Goal: Task Accomplishment & Management: Manage account settings

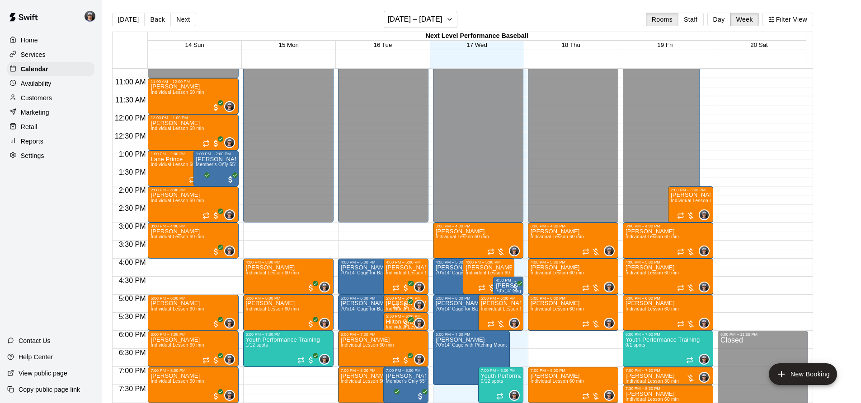
scroll to position [343, 0]
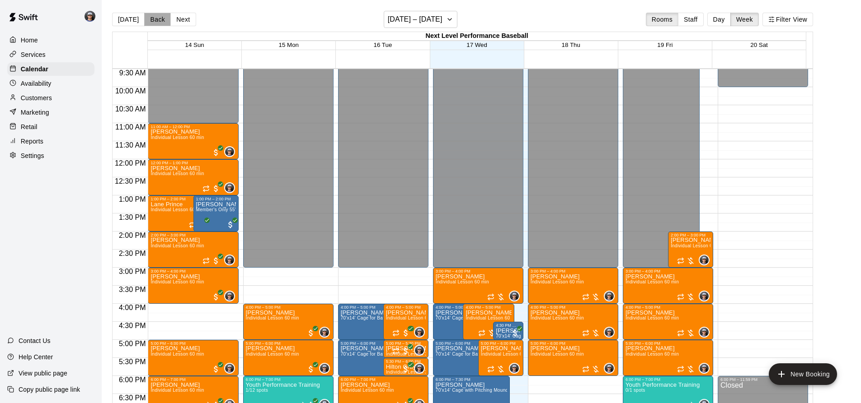
click at [159, 19] on button "Back" at bounding box center [157, 20] width 27 height 14
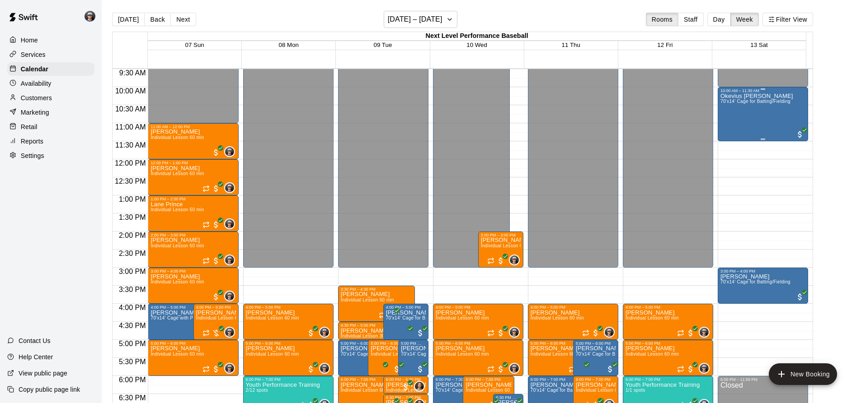
click at [748, 104] on span "70'x14' Cage for Batting/Fielding" at bounding box center [755, 101] width 70 height 5
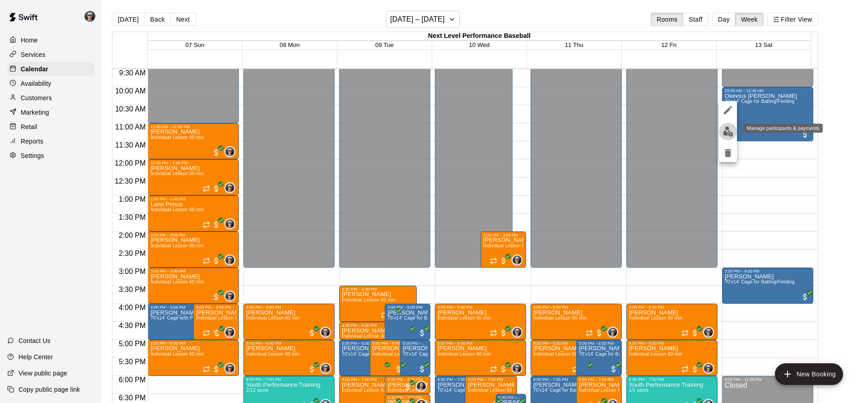
click at [729, 132] on img "edit" at bounding box center [728, 131] width 10 height 10
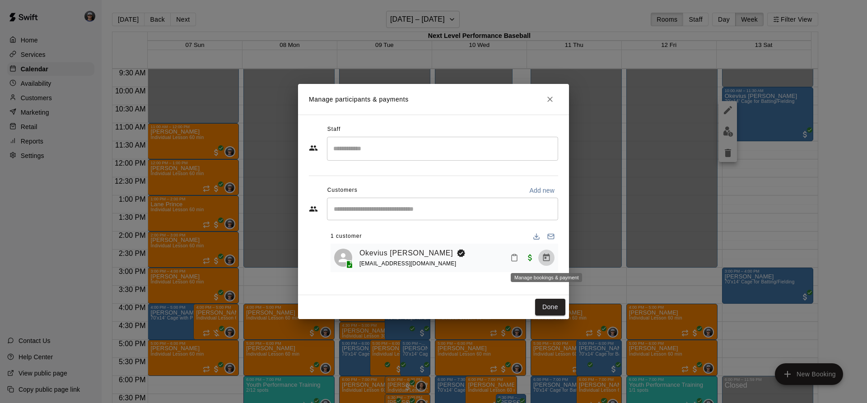
click at [546, 260] on icon "Manage bookings & payment" at bounding box center [546, 257] width 9 height 9
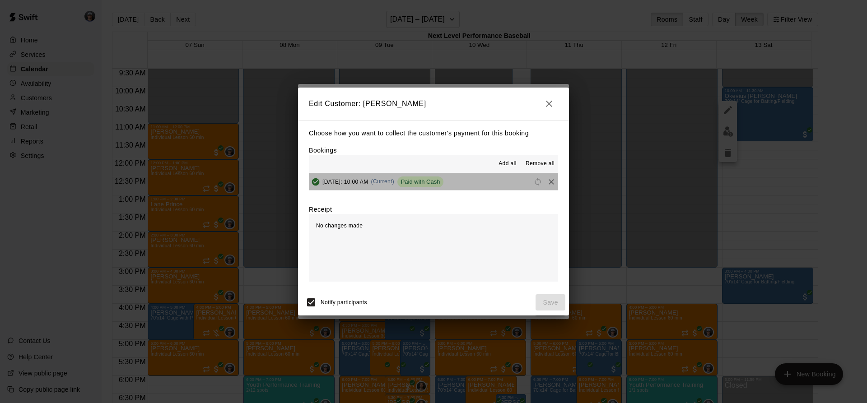
click at [444, 181] on span "Paid with Cash" at bounding box center [421, 181] width 47 height 7
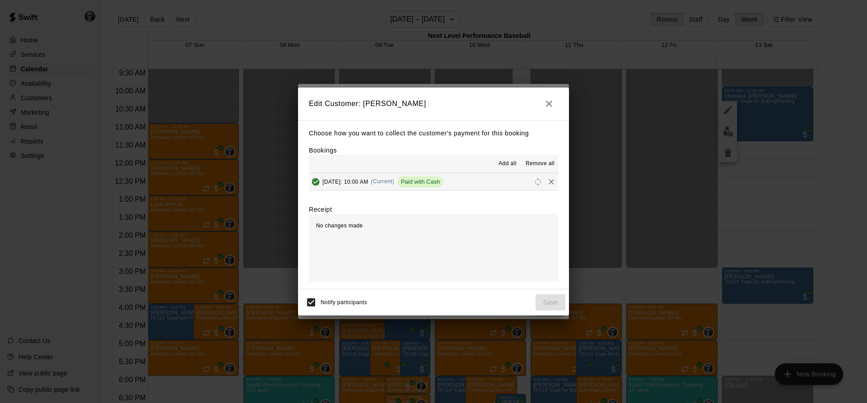
click at [547, 185] on icon "Remove" at bounding box center [551, 182] width 9 height 9
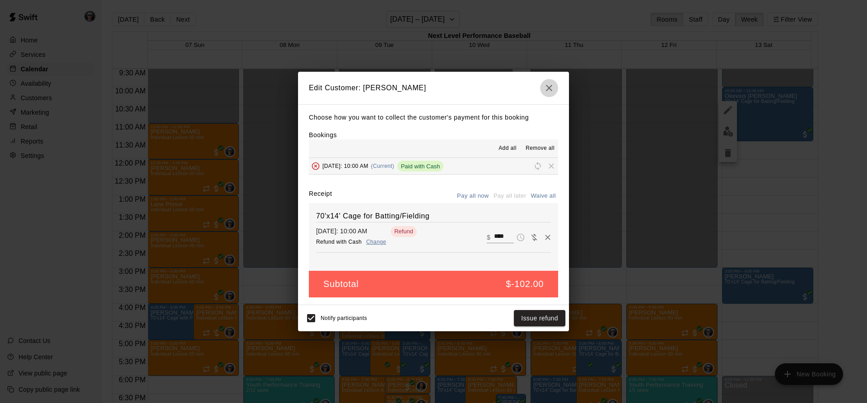
click at [555, 84] on button "button" at bounding box center [549, 88] width 18 height 18
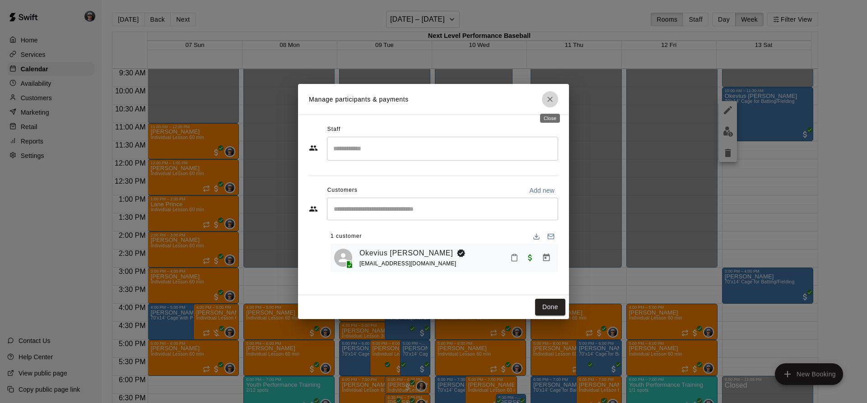
click at [546, 102] on icon "Close" at bounding box center [550, 99] width 9 height 9
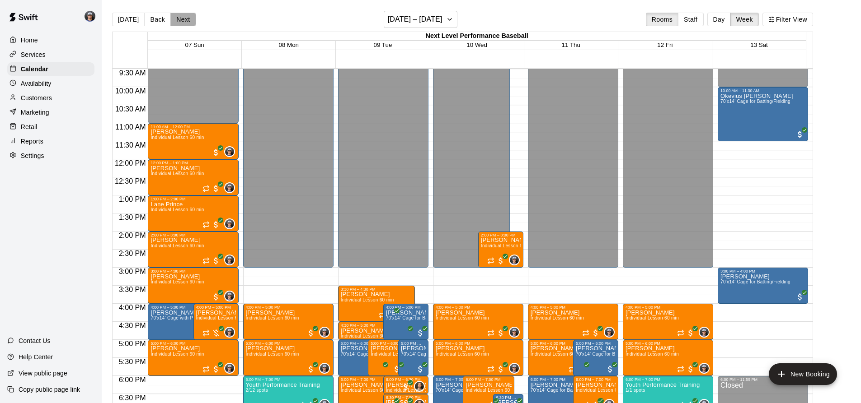
click at [191, 17] on button "Next" at bounding box center [182, 20] width 25 height 14
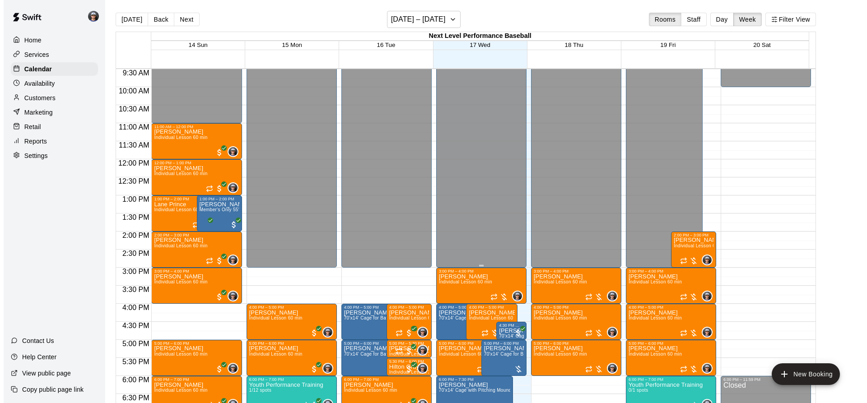
scroll to position [388, 0]
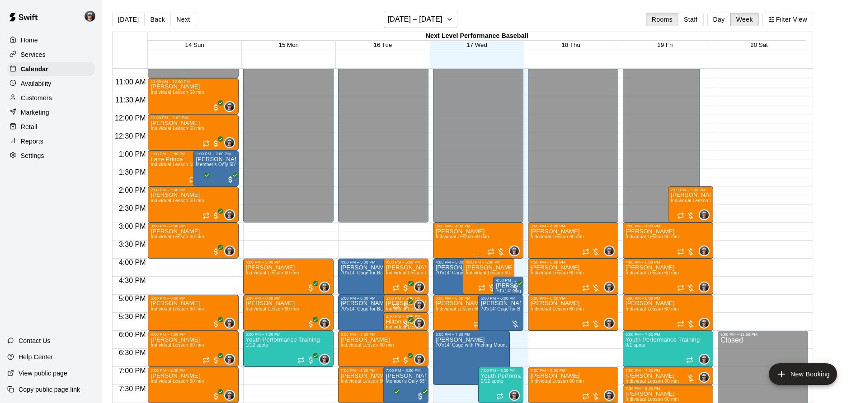
click at [476, 232] on p "[PERSON_NAME]" at bounding box center [461, 232] width 53 height 0
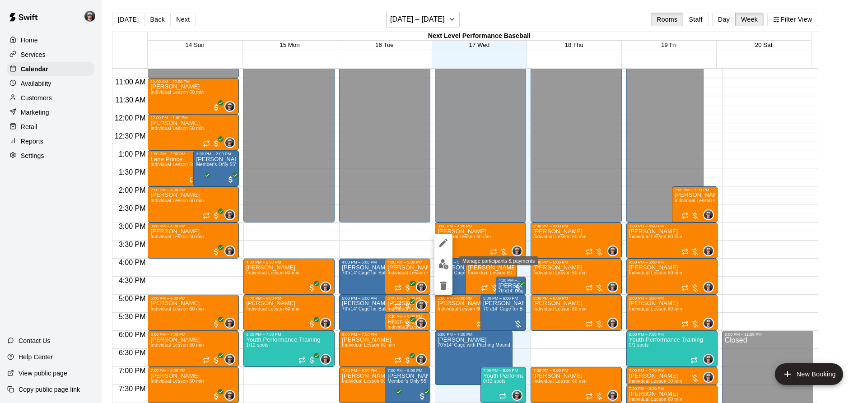
click at [445, 265] on img "edit" at bounding box center [444, 264] width 10 height 10
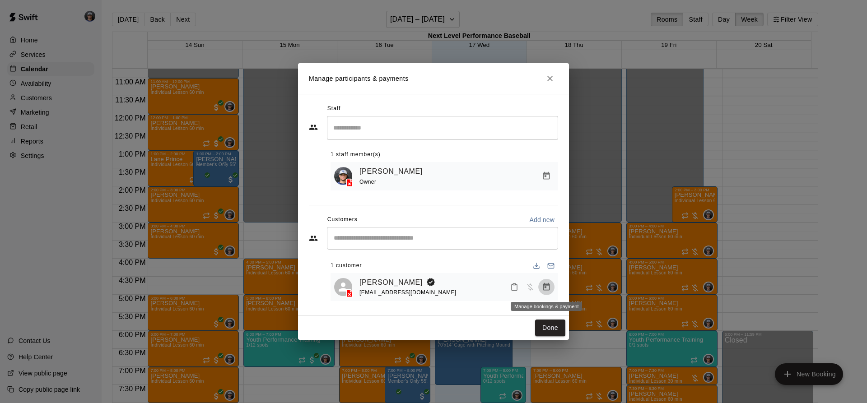
click at [550, 290] on icon "Manage bookings & payment" at bounding box center [546, 287] width 9 height 9
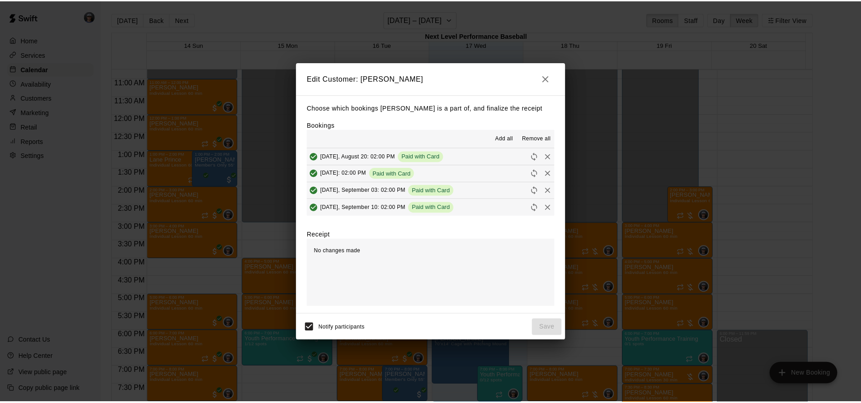
scroll to position [68, 0]
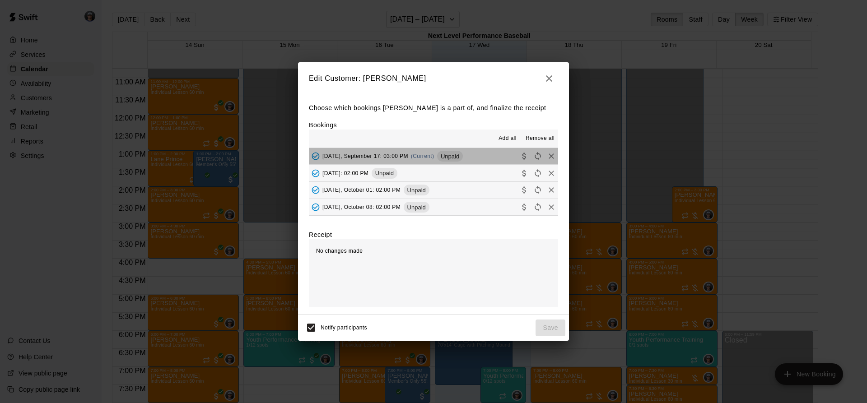
click at [483, 160] on button "[DATE], September 17: 03:00 PM (Current) Unpaid" at bounding box center [433, 156] width 249 height 17
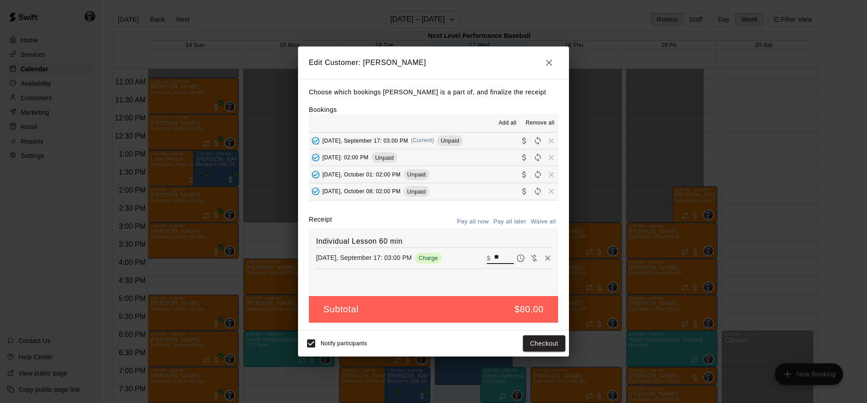
drag, startPoint x: 483, startPoint y: 265, endPoint x: 465, endPoint y: 263, distance: 18.6
click at [465, 263] on div "[DATE], September 17: 03:00 PM Charge ​ $ **" at bounding box center [433, 259] width 235 height 14
type input "**"
click at [548, 345] on button "Checkout" at bounding box center [544, 344] width 42 height 17
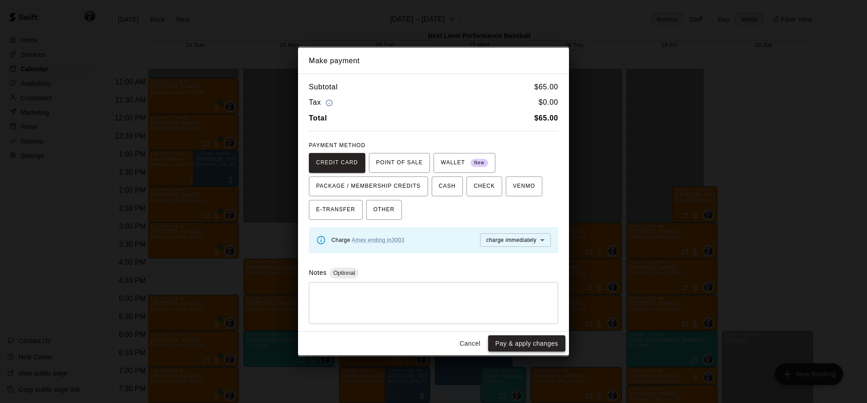
click at [545, 345] on button "Pay & apply changes" at bounding box center [526, 344] width 77 height 17
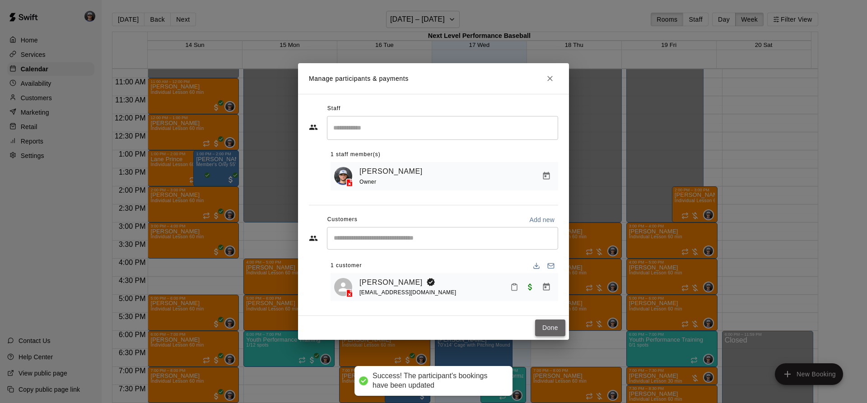
click at [555, 333] on button "Done" at bounding box center [550, 328] width 30 height 17
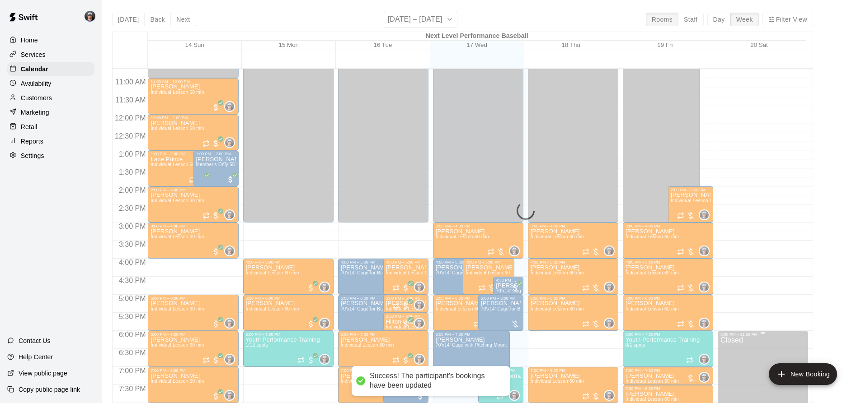
click at [820, 369] on button "New Booking" at bounding box center [802, 375] width 68 height 22
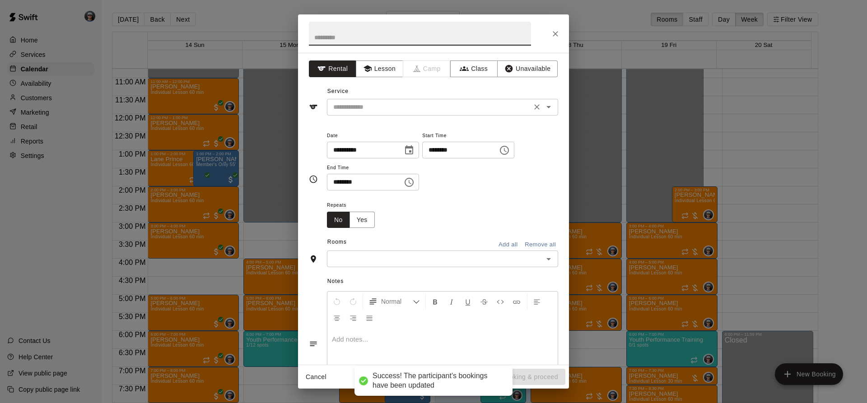
click at [362, 113] on div "​" at bounding box center [442, 107] width 231 height 17
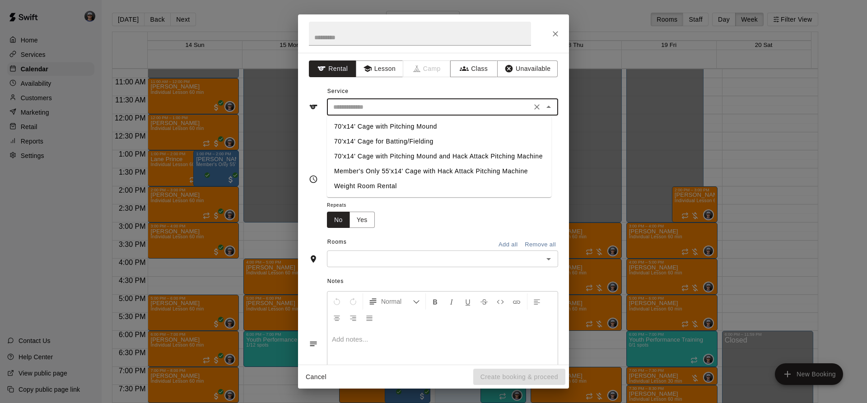
click at [388, 128] on li "70'x14' Cage with Pitching Mound" at bounding box center [439, 126] width 225 height 15
type input "**********"
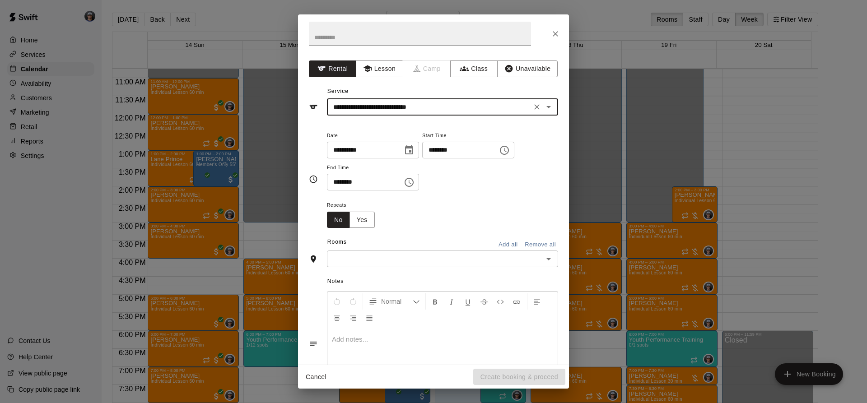
click at [400, 262] on input "text" at bounding box center [435, 258] width 211 height 11
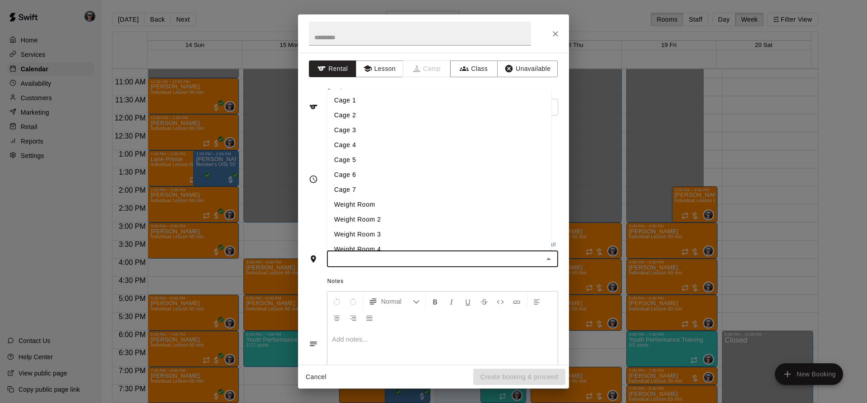
drag, startPoint x: 365, startPoint y: 131, endPoint x: 443, endPoint y: 139, distance: 78.1
click at [365, 131] on li "Cage 3" at bounding box center [439, 130] width 225 height 15
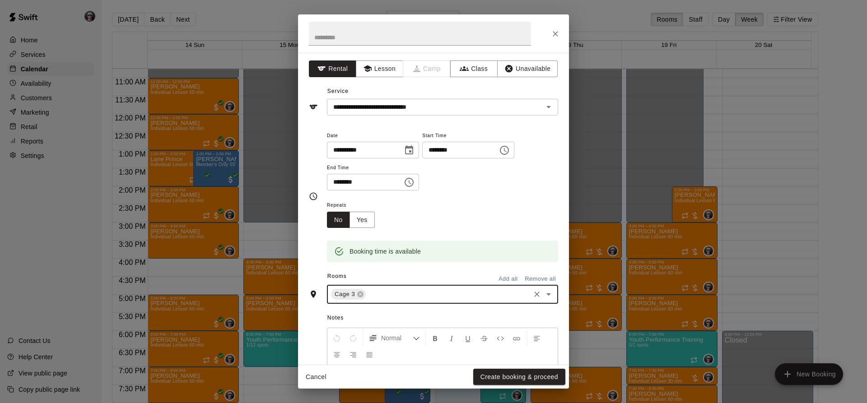
click at [481, 152] on input "********" at bounding box center [457, 150] width 70 height 17
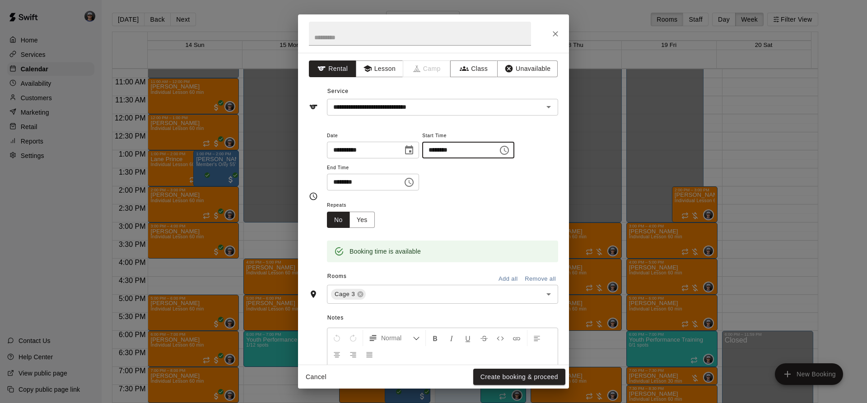
click at [557, 36] on icon "Close" at bounding box center [555, 33] width 9 height 9
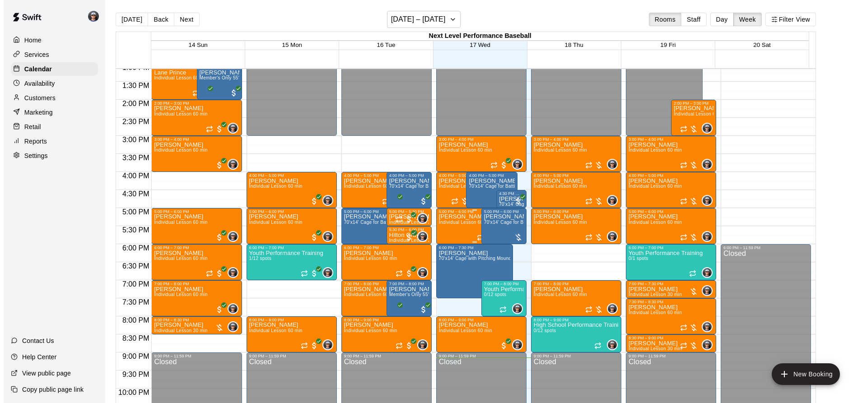
scroll to position [479, 0]
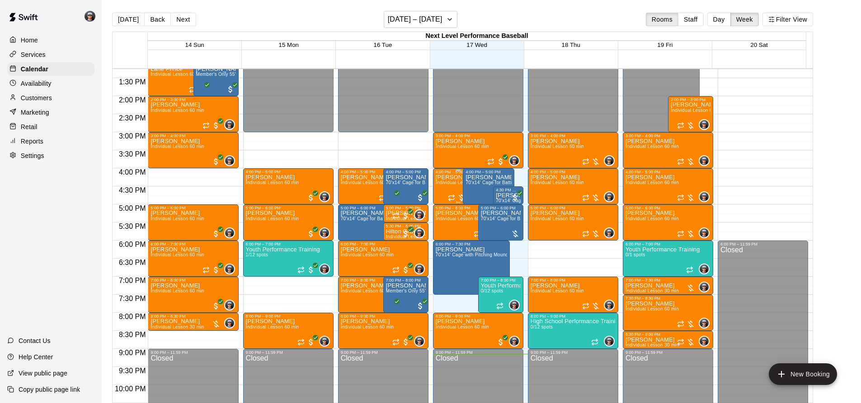
click at [446, 183] on span "Individual Lesson 60 min" at bounding box center [461, 182] width 53 height 5
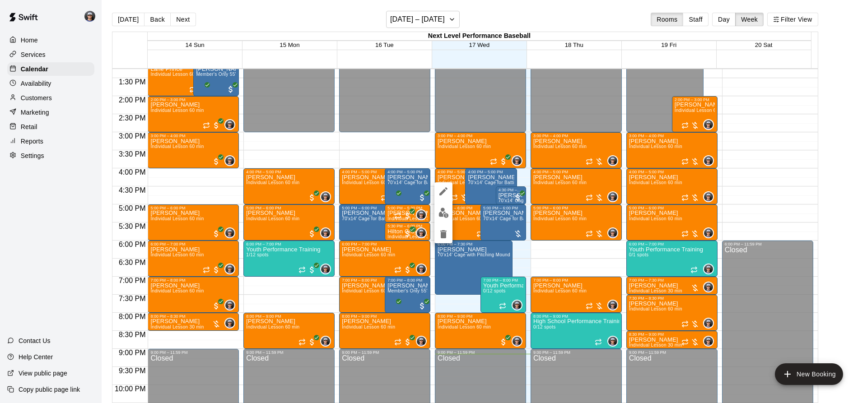
click at [442, 204] on div at bounding box center [444, 212] width 18 height 61
click at [442, 206] on button "edit" at bounding box center [444, 213] width 18 height 18
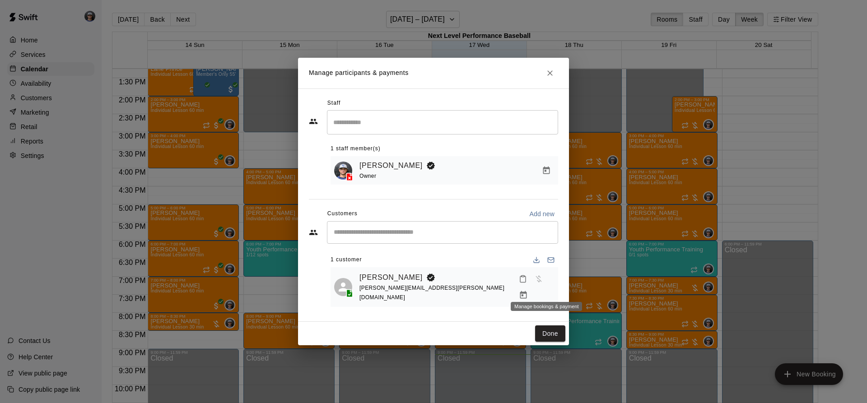
click at [527, 291] on icon "Manage bookings & payment" at bounding box center [523, 295] width 7 height 8
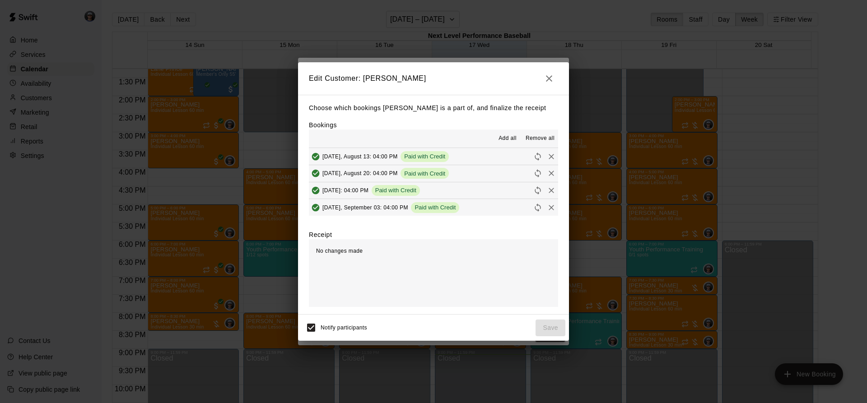
scroll to position [45, 0]
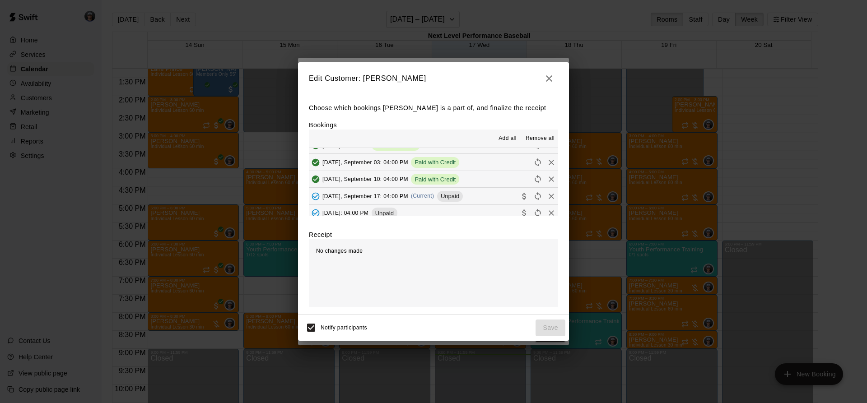
click at [435, 196] on span "(Current)" at bounding box center [422, 196] width 23 height 6
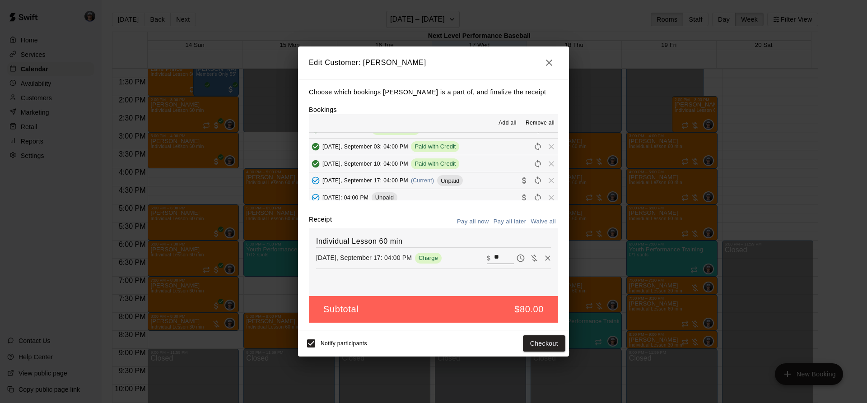
click at [555, 354] on div "Notify participants Checkout" at bounding box center [433, 344] width 271 height 26
click at [557, 348] on button "Checkout" at bounding box center [544, 344] width 42 height 17
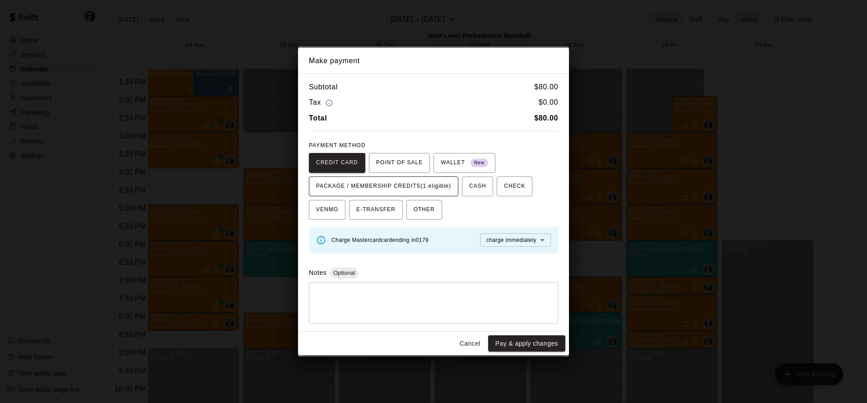
click at [435, 181] on span "PACKAGE / MEMBERSHIP CREDITS (1 eligible)" at bounding box center [383, 186] width 135 height 14
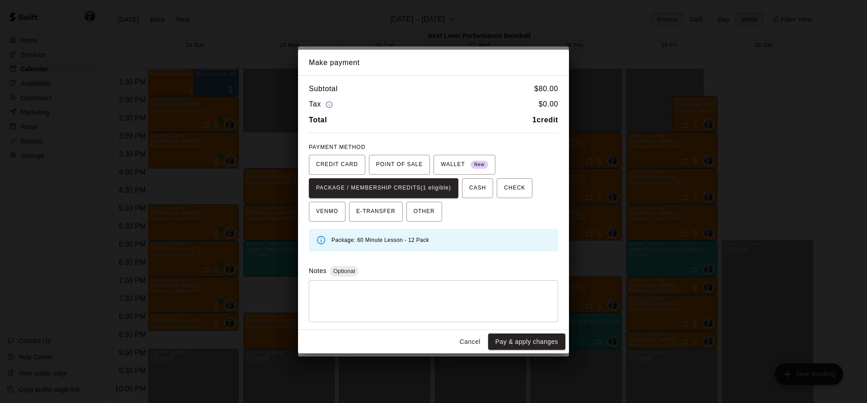
click at [513, 339] on button "Pay & apply changes" at bounding box center [526, 342] width 77 height 17
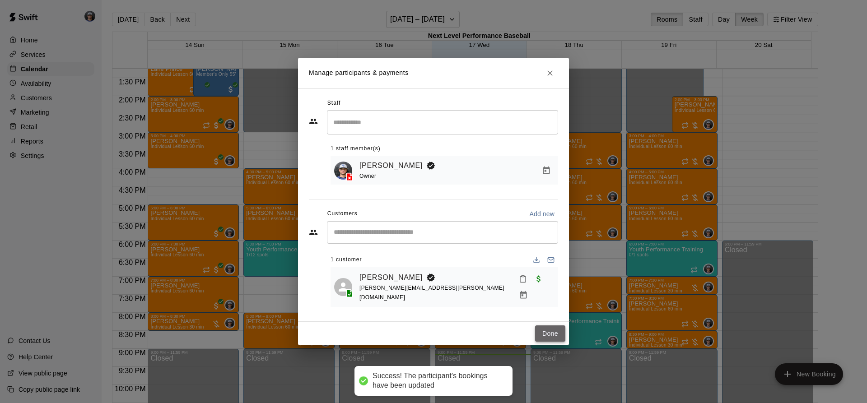
click at [552, 326] on button "Done" at bounding box center [550, 334] width 30 height 17
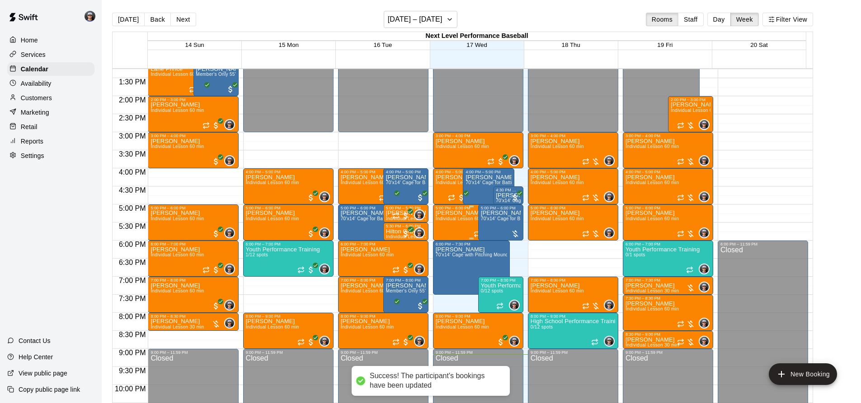
click at [445, 221] on span "Individual Lesson 60 min" at bounding box center [461, 218] width 53 height 5
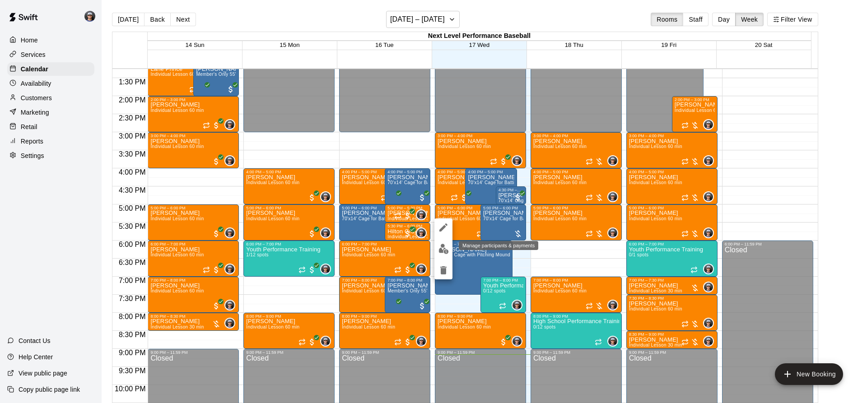
click at [445, 247] on img "edit" at bounding box center [444, 249] width 10 height 10
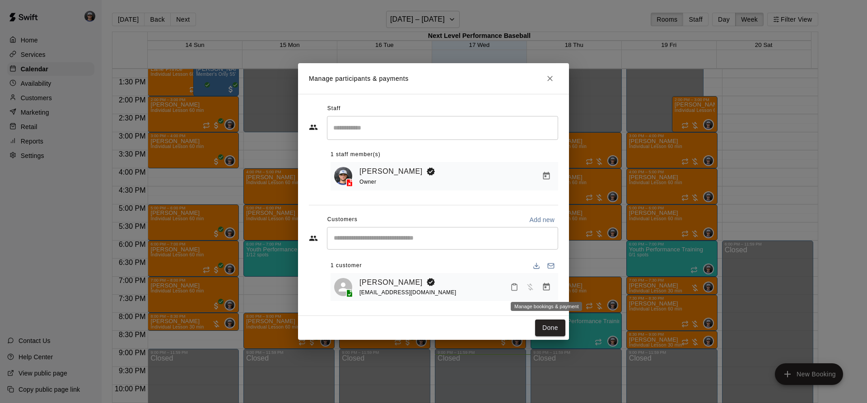
click at [550, 282] on button "Manage bookings & payment" at bounding box center [546, 287] width 16 height 16
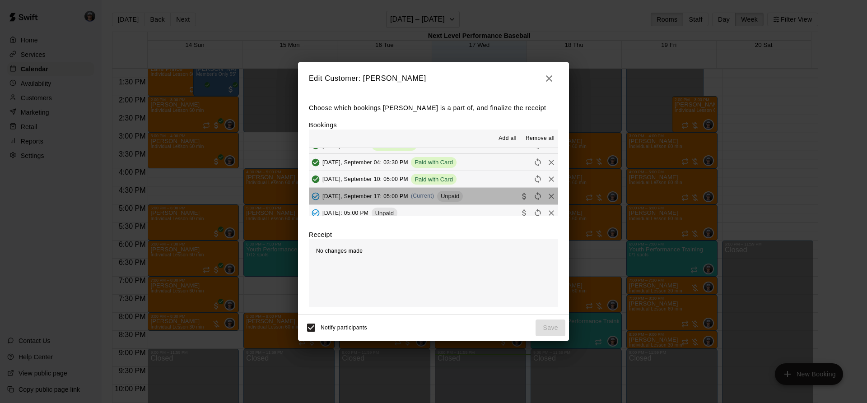
click at [448, 195] on div "[DATE], September 17: 05:00 PM (Current) Unpaid" at bounding box center [386, 197] width 154 height 14
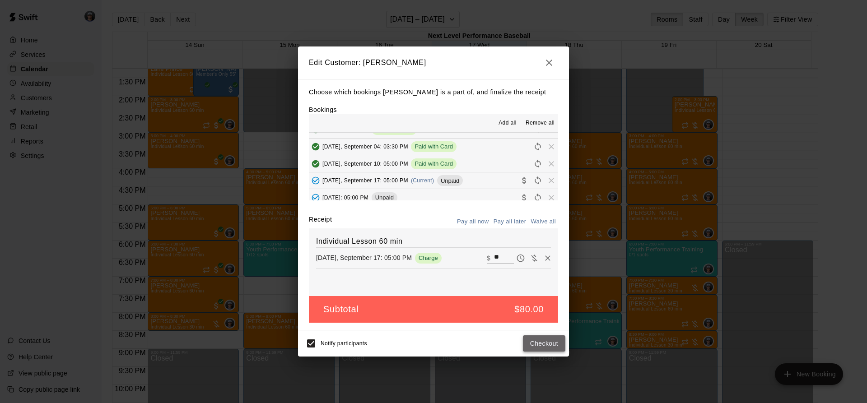
click at [540, 344] on button "Checkout" at bounding box center [544, 344] width 42 height 17
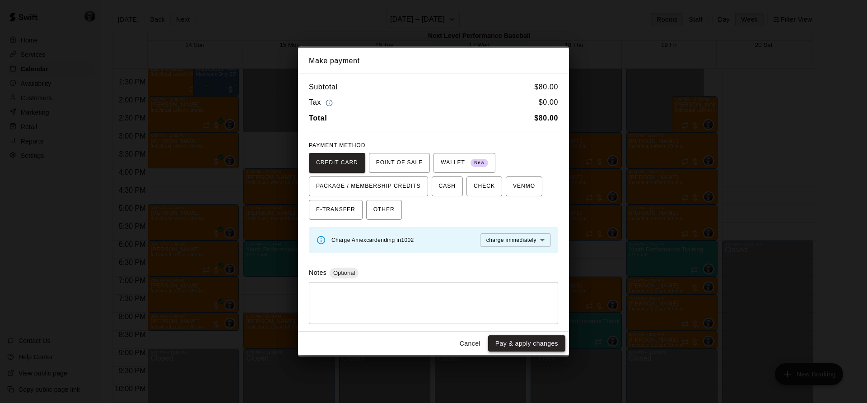
click at [534, 344] on button "Pay & apply changes" at bounding box center [526, 344] width 77 height 17
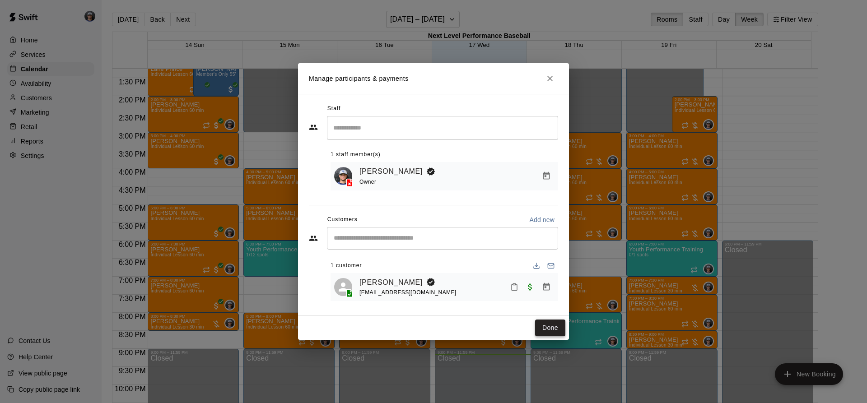
click at [547, 333] on button "Done" at bounding box center [550, 328] width 30 height 17
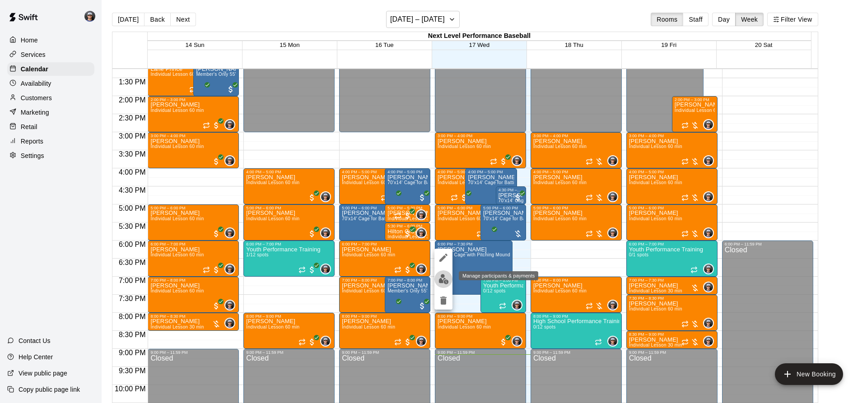
click at [443, 275] on img "edit" at bounding box center [444, 279] width 10 height 10
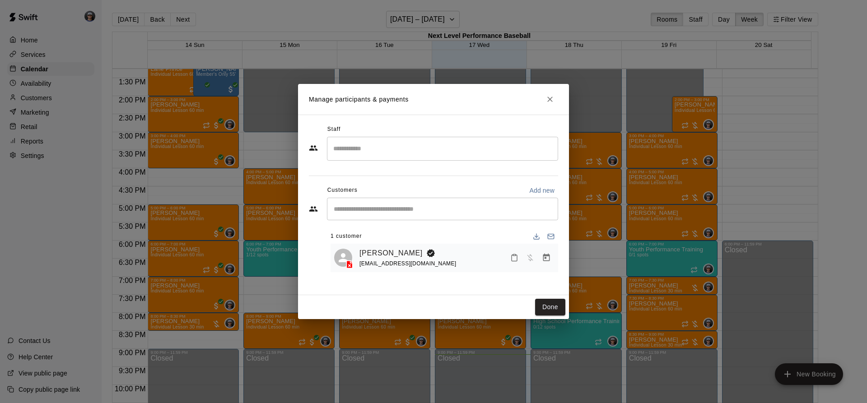
click at [552, 257] on button "Manage bookings & payment" at bounding box center [546, 258] width 16 height 16
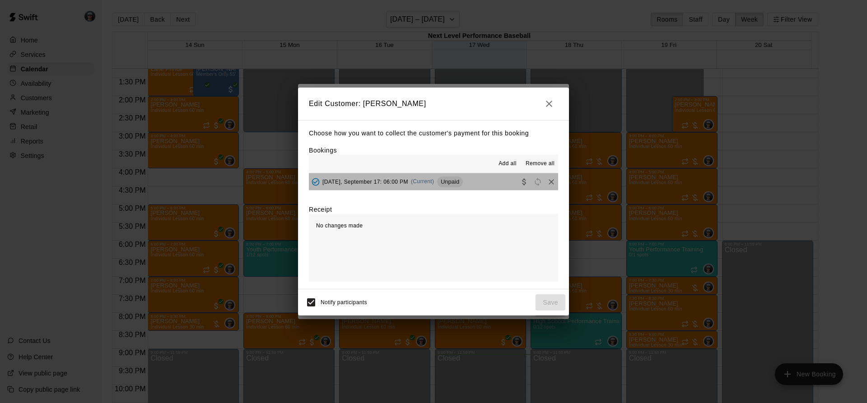
click at [463, 178] on div "Unpaid" at bounding box center [450, 182] width 26 height 11
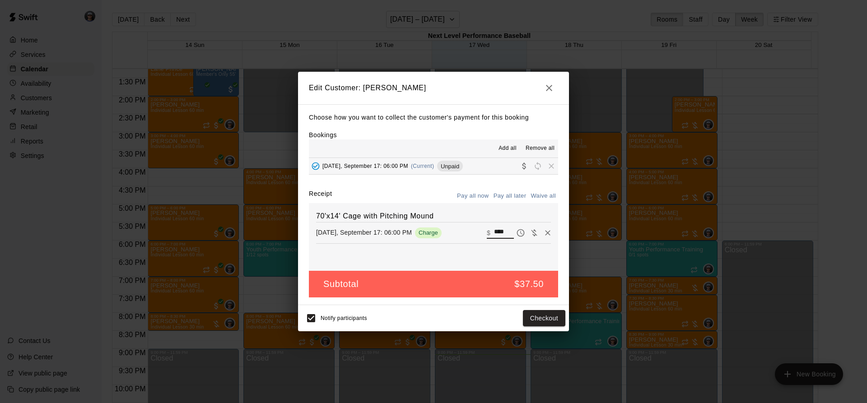
drag, startPoint x: 504, startPoint y: 231, endPoint x: 450, endPoint y: 217, distance: 55.5
click at [454, 220] on div "70'x14' Cage with Pitching Mound [DATE], September 17: 06:00 PM Charge ​ $ ****" at bounding box center [433, 237] width 249 height 68
type input "**"
click at [544, 321] on button "Checkout" at bounding box center [544, 318] width 42 height 17
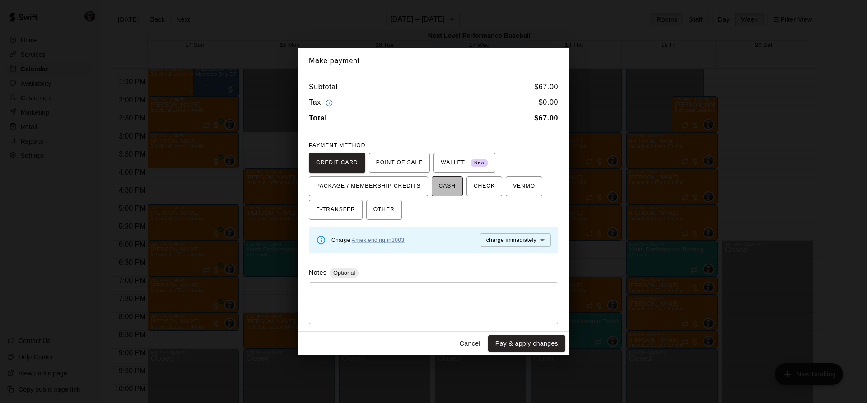
click at [441, 187] on span "CASH" at bounding box center [447, 186] width 17 height 14
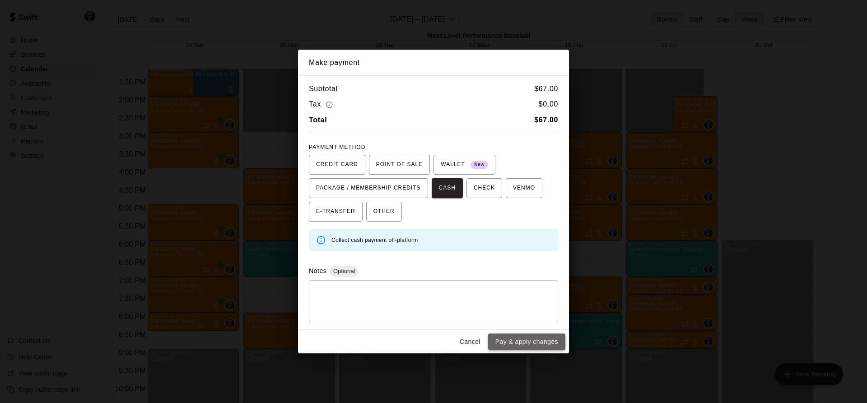
click at [508, 340] on button "Pay & apply changes" at bounding box center [526, 342] width 77 height 17
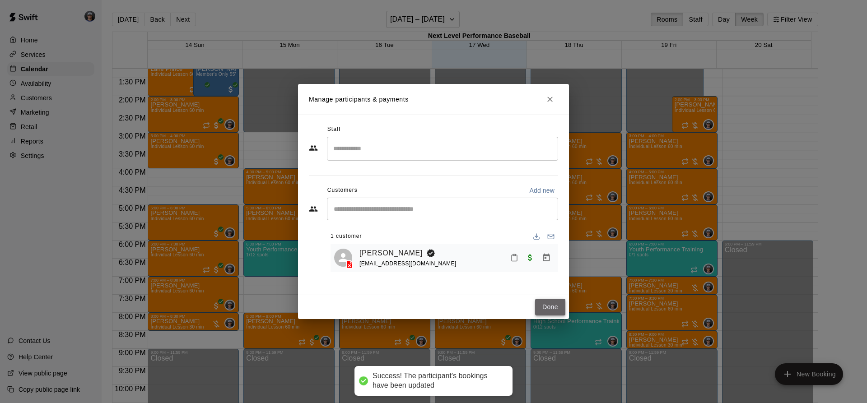
click at [561, 306] on button "Done" at bounding box center [550, 307] width 30 height 17
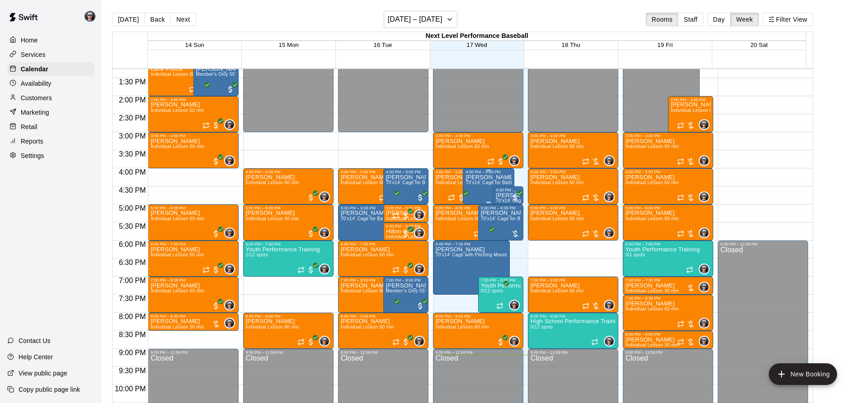
click at [482, 182] on div "[PERSON_NAME] 70'x14' Cage for Batting/Fielding" at bounding box center [488, 375] width 46 height 403
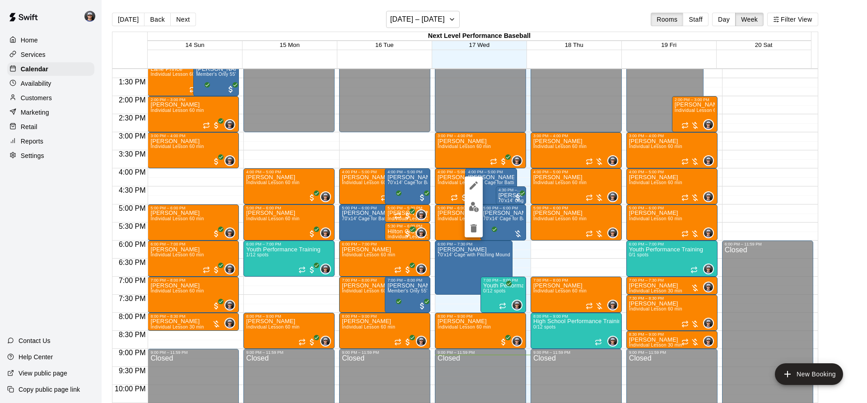
click at [475, 214] on button "edit" at bounding box center [474, 207] width 18 height 18
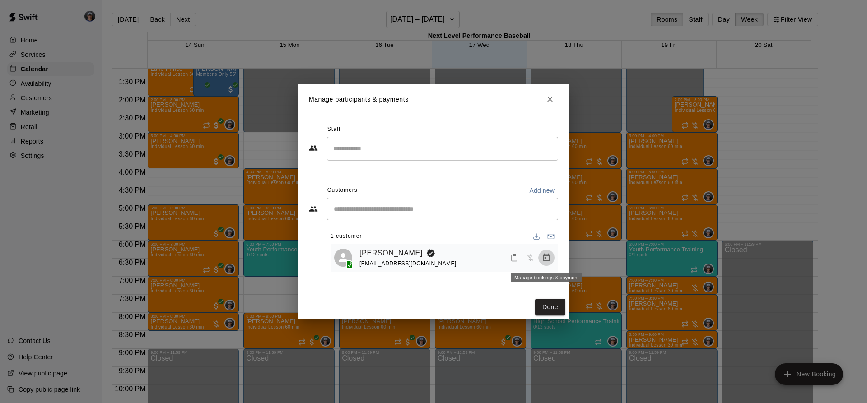
click at [554, 260] on button "Manage bookings & payment" at bounding box center [546, 258] width 16 height 16
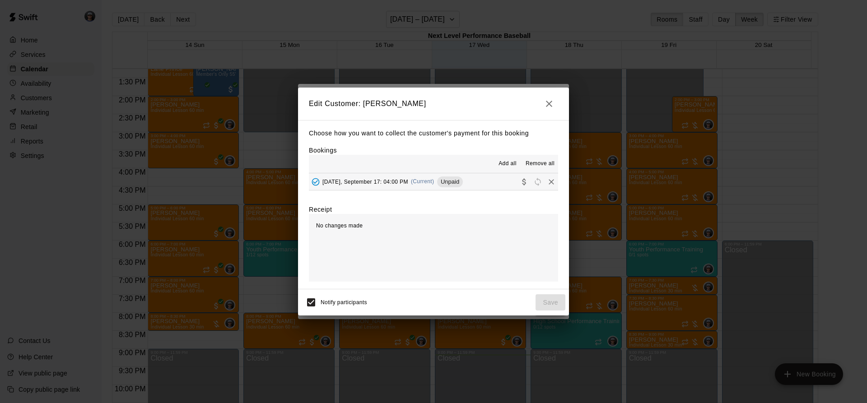
click at [439, 176] on div "[DATE], September 17: 04:00 PM (Current) Unpaid" at bounding box center [386, 182] width 154 height 14
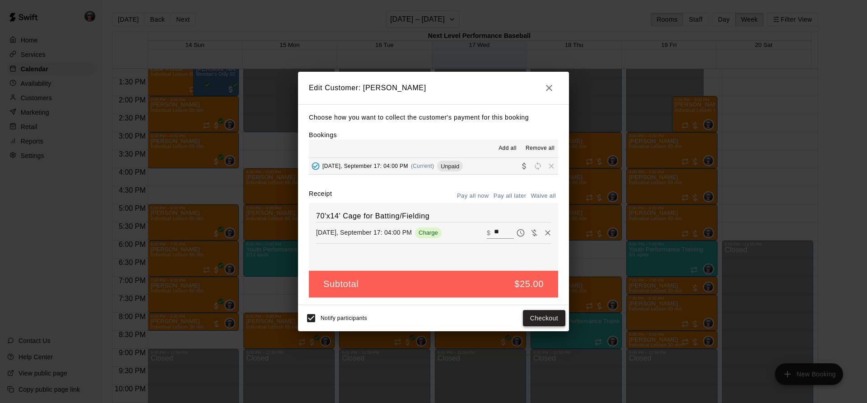
click at [537, 319] on button "Checkout" at bounding box center [544, 318] width 42 height 17
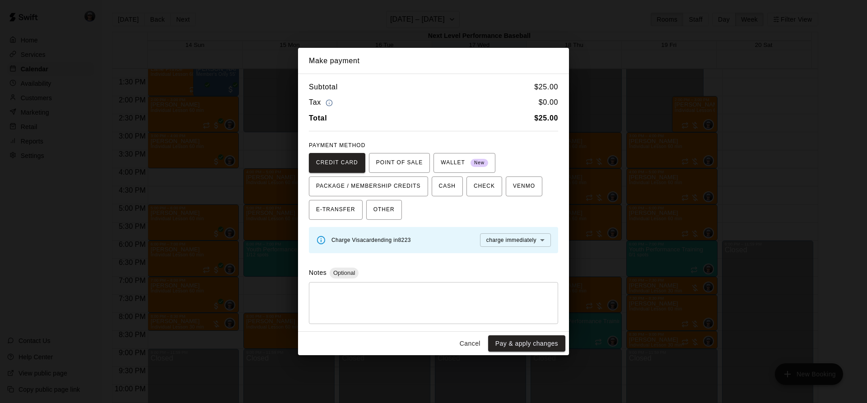
click at [537, 319] on div "* ​" at bounding box center [433, 303] width 249 height 42
click at [524, 332] on div "Cancel Pay & apply changes" at bounding box center [433, 344] width 271 height 24
click at [520, 338] on button "Pay & apply changes" at bounding box center [526, 344] width 77 height 17
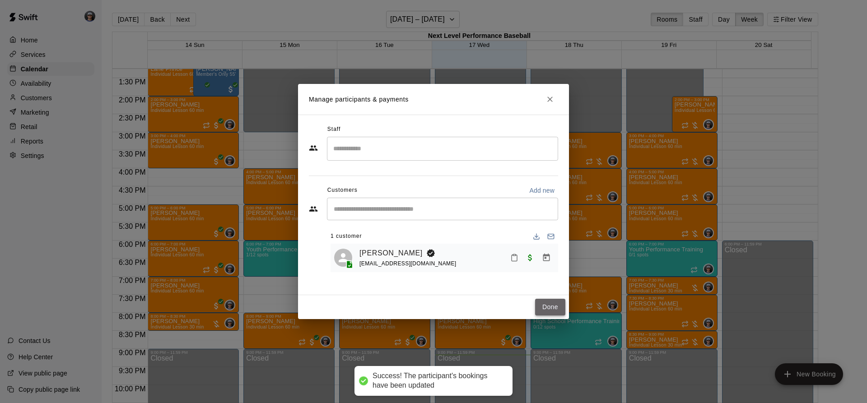
click at [559, 309] on button "Done" at bounding box center [550, 307] width 30 height 17
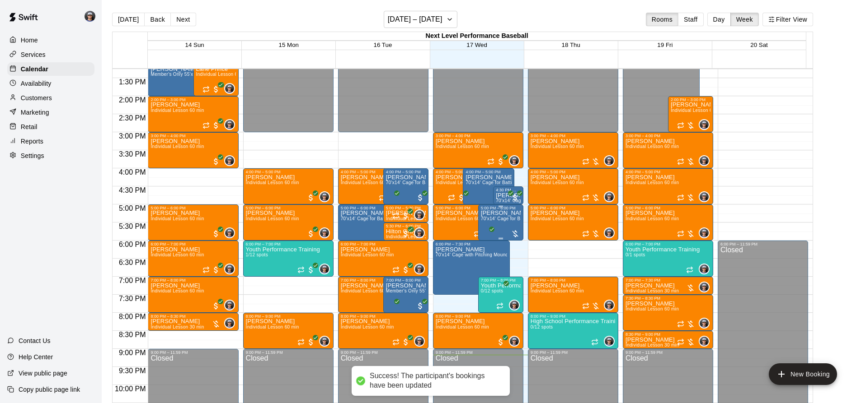
click at [510, 219] on span "70'x14' Cage for Batting/Fielding" at bounding box center [516, 218] width 70 height 5
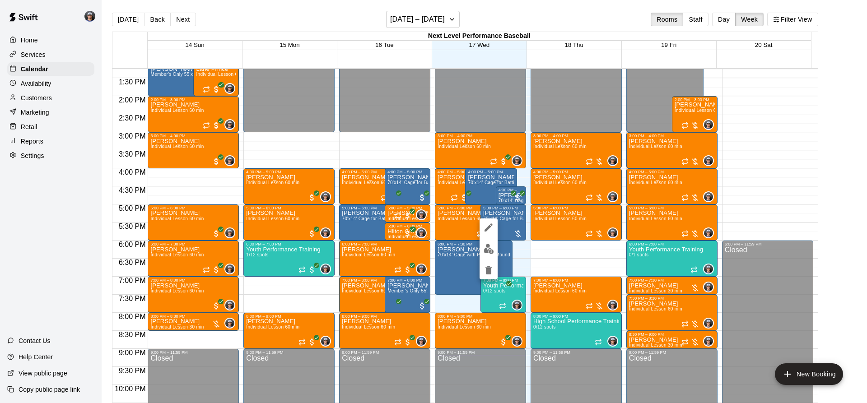
click at [487, 250] on img "edit" at bounding box center [489, 249] width 10 height 10
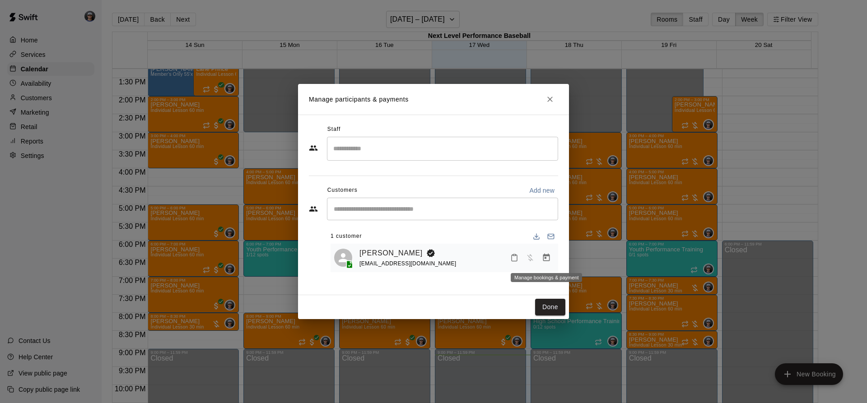
click at [549, 255] on icon "Manage bookings & payment" at bounding box center [546, 257] width 9 height 9
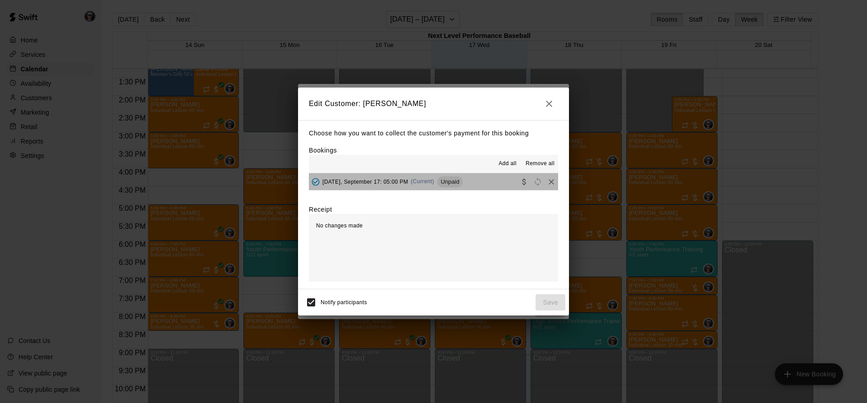
click at [462, 181] on span "Unpaid" at bounding box center [450, 181] width 26 height 7
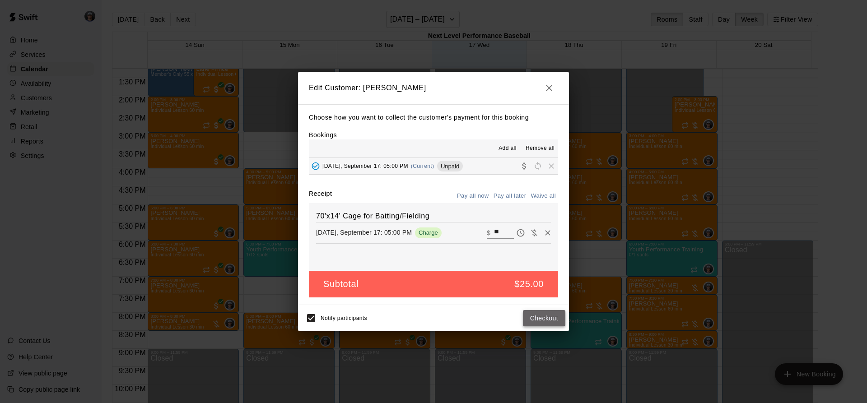
click at [535, 323] on button "Checkout" at bounding box center [544, 318] width 42 height 17
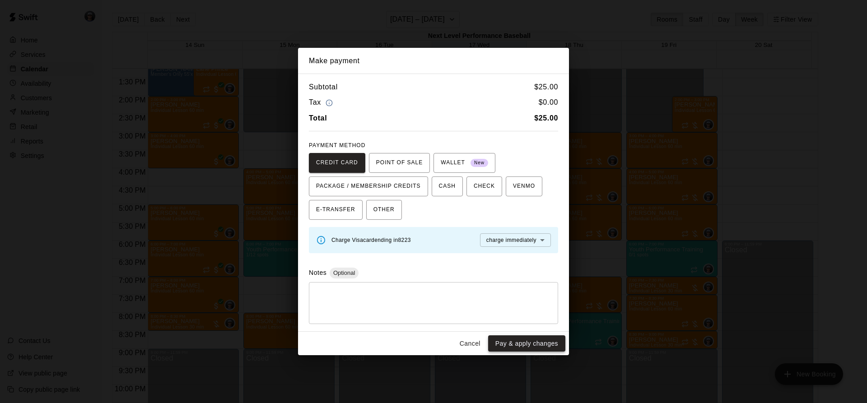
click at [519, 342] on button "Pay & apply changes" at bounding box center [526, 344] width 77 height 17
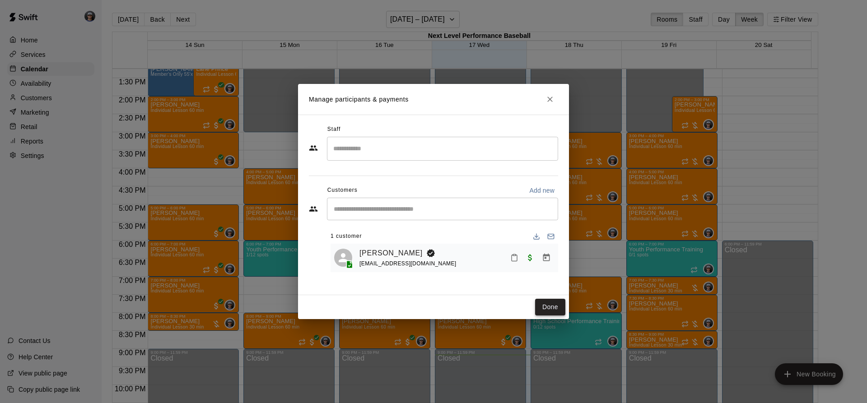
click at [540, 300] on button "Done" at bounding box center [550, 307] width 30 height 17
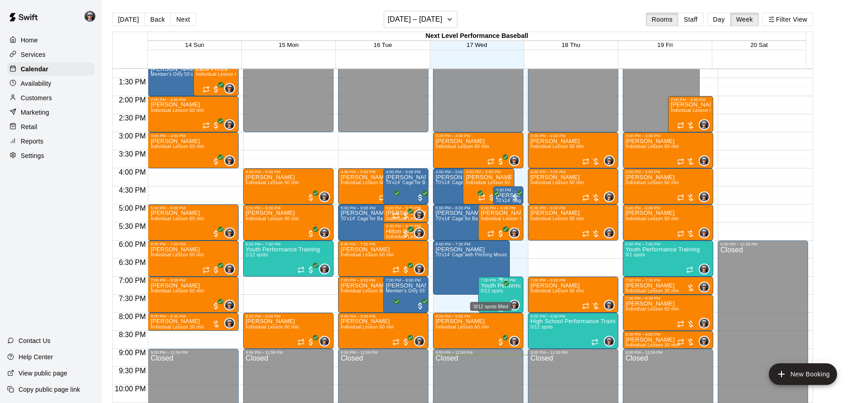
click at [484, 293] on span "0/12 spots" at bounding box center [492, 291] width 22 height 5
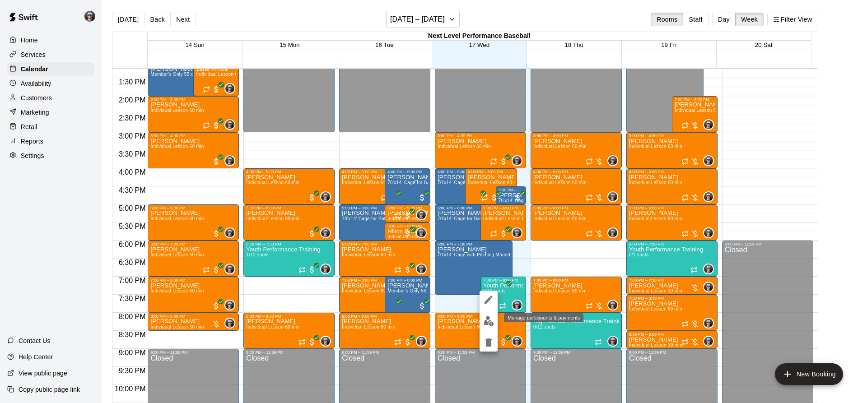
click at [485, 320] on img "edit" at bounding box center [489, 321] width 10 height 10
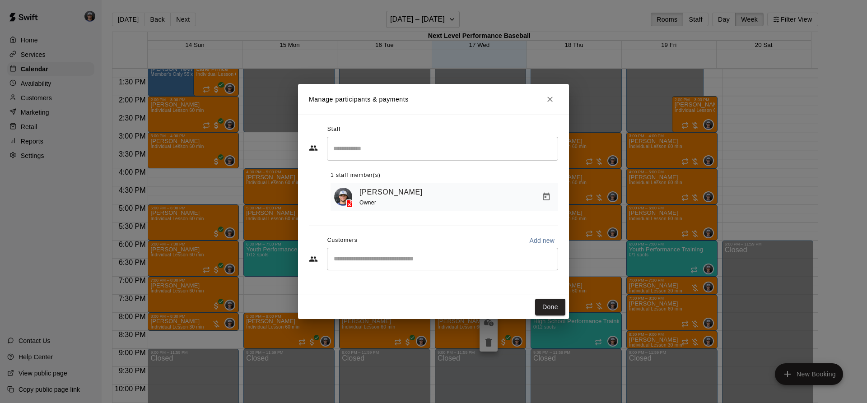
click at [385, 255] on div "​" at bounding box center [442, 259] width 231 height 23
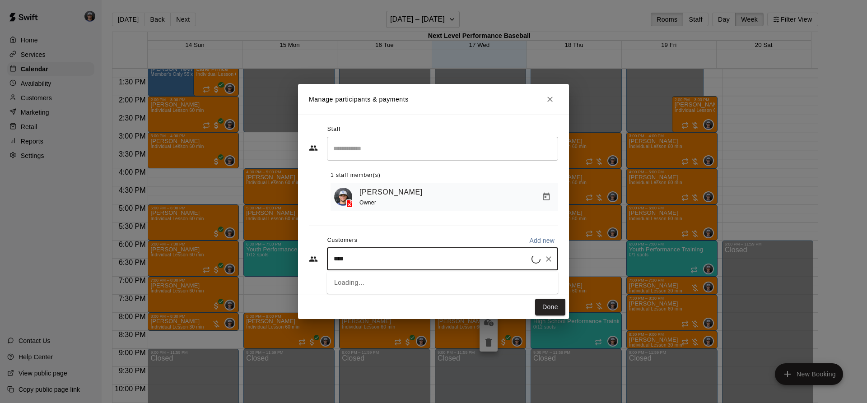
type input "*****"
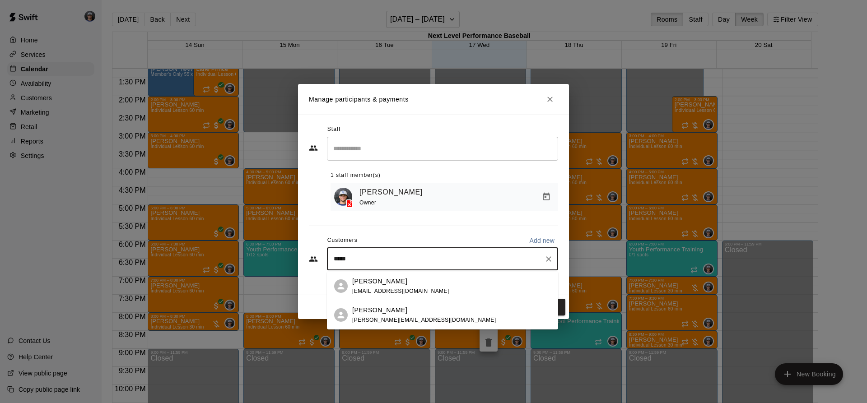
click at [397, 314] on div "[PERSON_NAME]" at bounding box center [424, 310] width 144 height 9
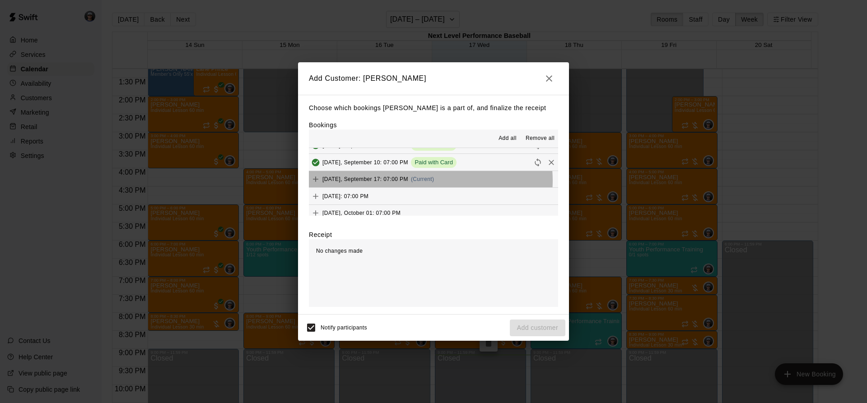
click at [430, 181] on span "(Current)" at bounding box center [422, 179] width 23 height 6
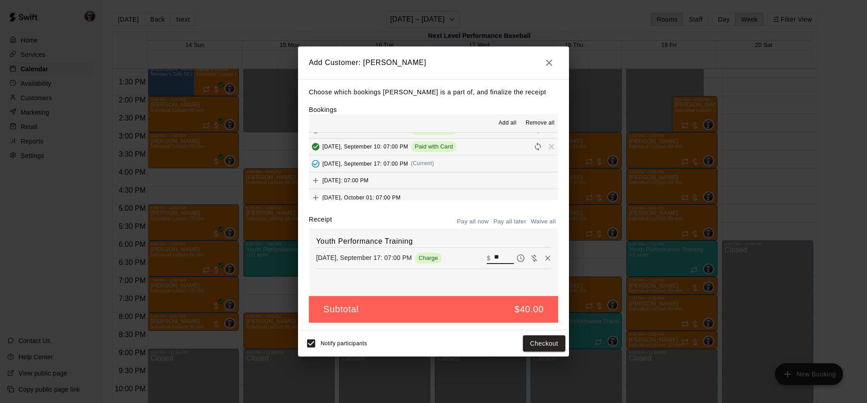
drag, startPoint x: 500, startPoint y: 256, endPoint x: 465, endPoint y: 251, distance: 35.6
click at [467, 251] on div "Youth Performance Training [DATE], September 17: 07:00 PM Charge ​ $ **" at bounding box center [433, 263] width 249 height 68
type input "**"
click at [539, 343] on button "Checkout" at bounding box center [544, 344] width 42 height 17
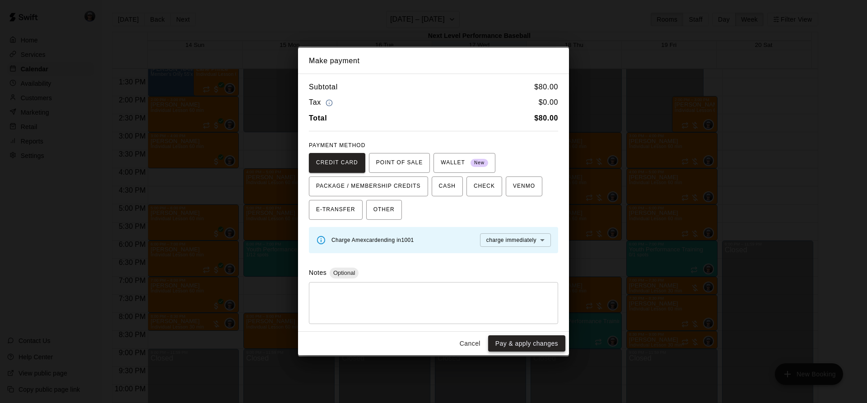
click at [524, 348] on button "Pay & apply changes" at bounding box center [526, 344] width 77 height 17
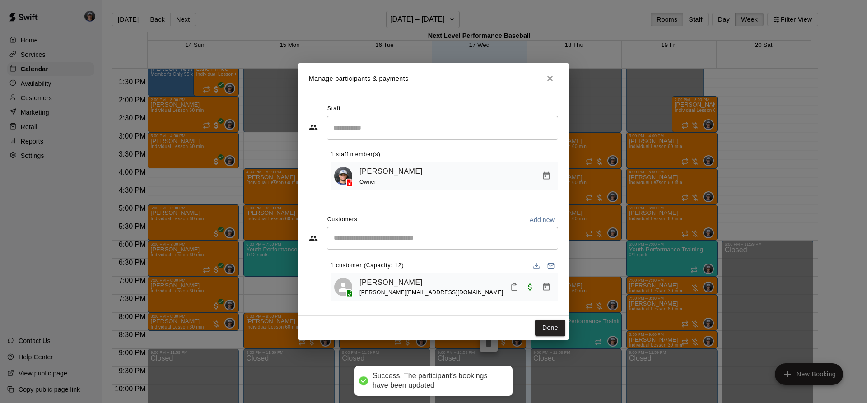
click at [402, 233] on div "​" at bounding box center [442, 238] width 231 height 23
type input "***"
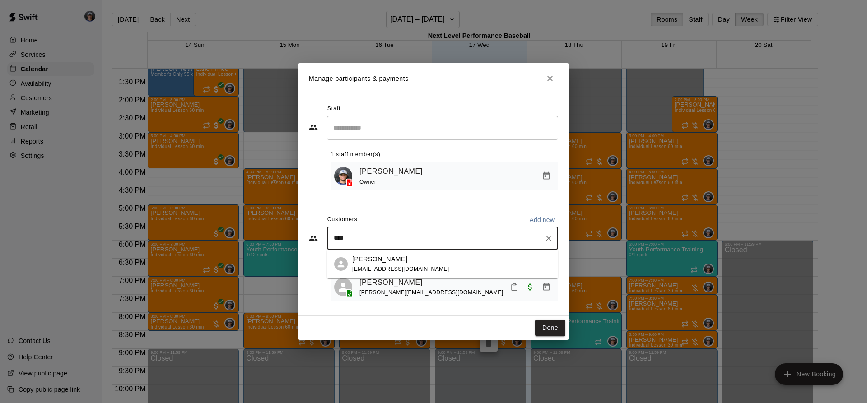
click at [390, 259] on div "[PERSON_NAME]" at bounding box center [400, 259] width 97 height 9
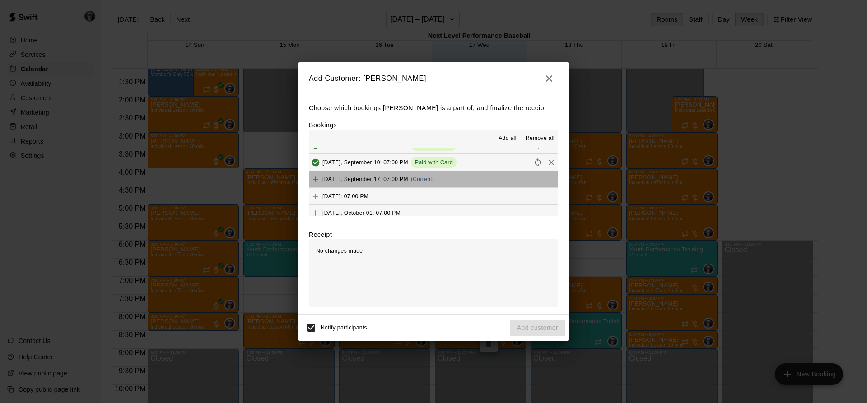
click at [434, 185] on div "[DATE], September 17: 07:00 PM (Current)" at bounding box center [371, 180] width 125 height 14
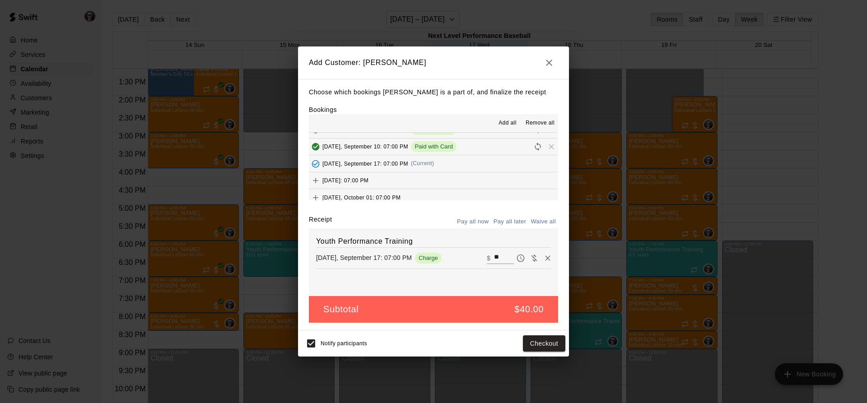
click at [536, 331] on div "Notify participants Checkout" at bounding box center [433, 344] width 271 height 26
click at [534, 343] on button "Checkout" at bounding box center [544, 344] width 42 height 17
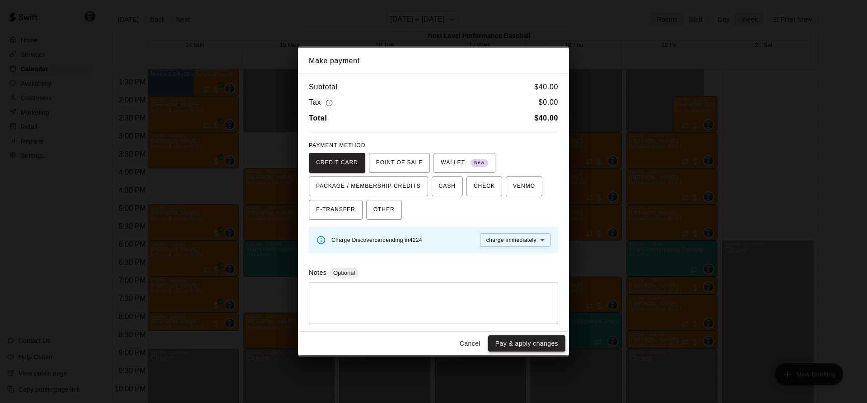
click at [530, 346] on button "Pay & apply changes" at bounding box center [526, 344] width 77 height 17
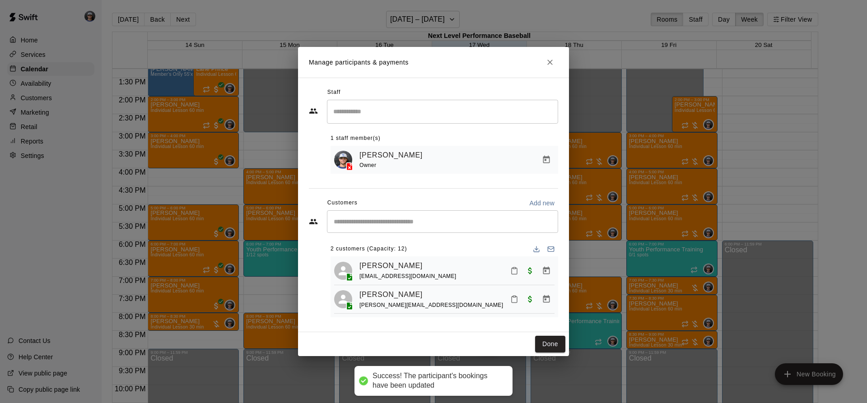
click at [548, 356] on div "Done" at bounding box center [433, 344] width 271 height 24
click at [549, 348] on button "Done" at bounding box center [550, 344] width 30 height 17
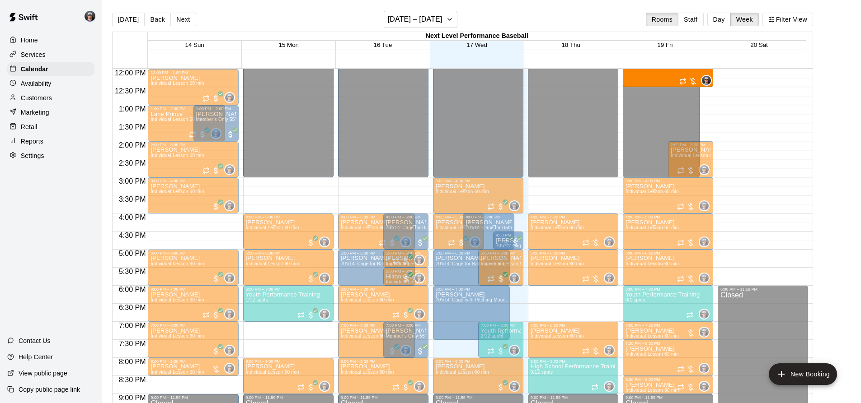
scroll to position [416, 0]
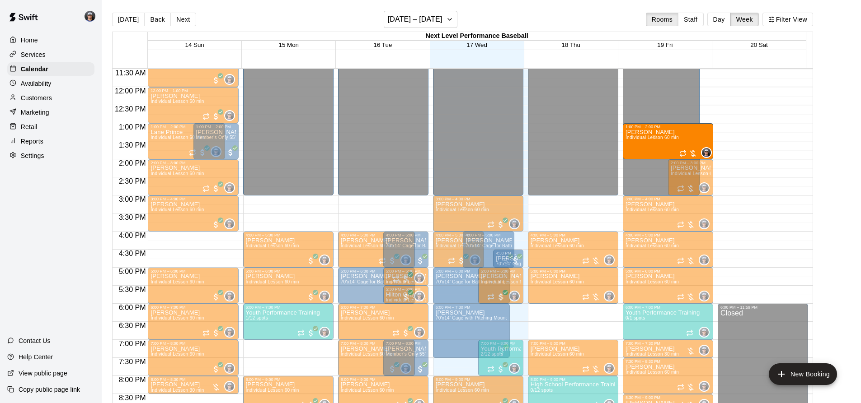
drag, startPoint x: 563, startPoint y: 157, endPoint x: 687, endPoint y: 153, distance: 123.8
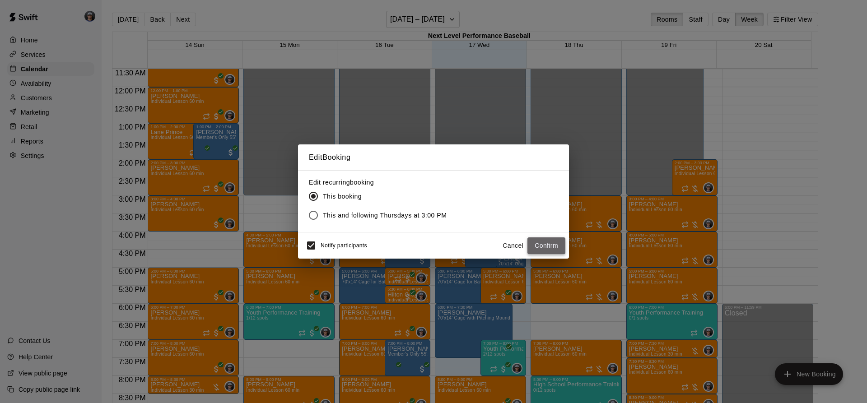
click at [540, 245] on button "Confirm" at bounding box center [547, 246] width 38 height 17
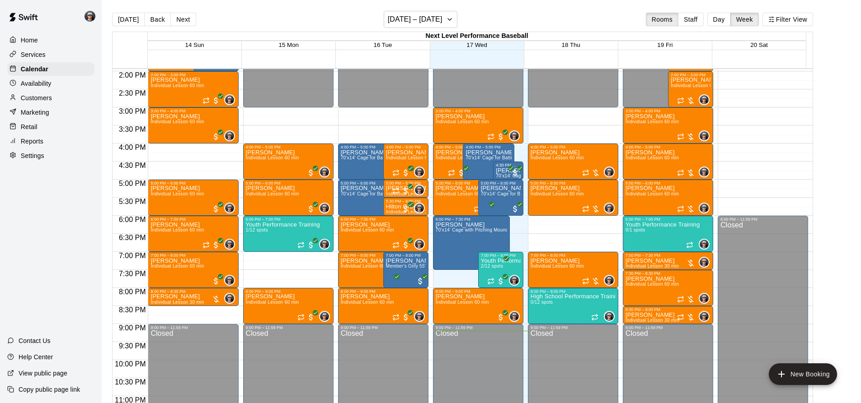
scroll to position [506, 0]
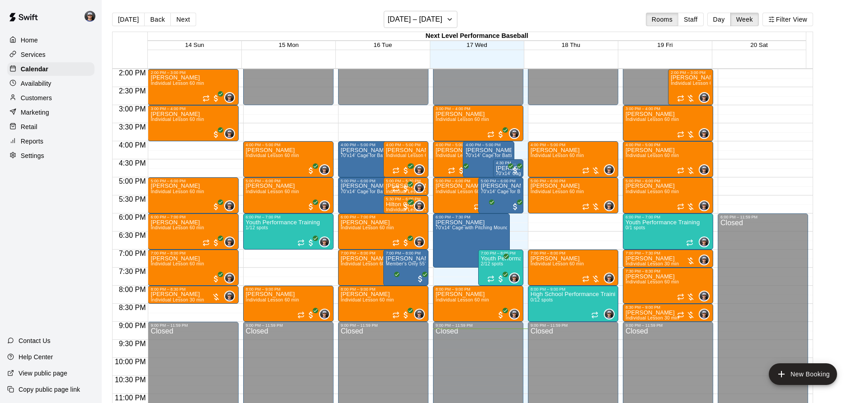
click at [48, 140] on div "Reports" at bounding box center [50, 142] width 87 height 14
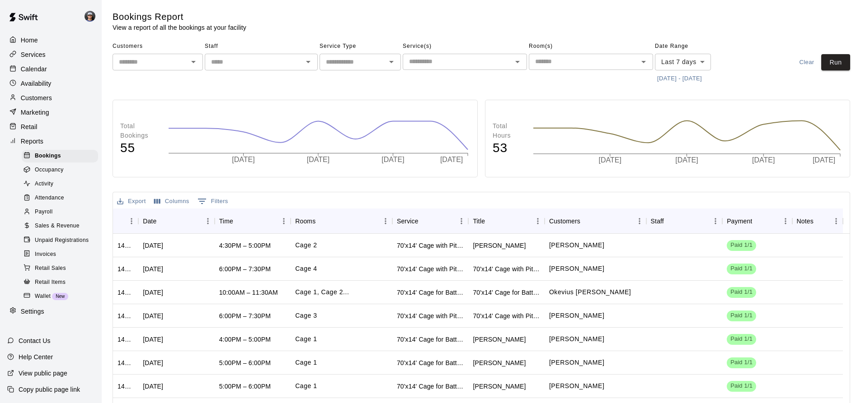
click at [76, 229] on span "Sales & Revenue" at bounding box center [57, 226] width 45 height 9
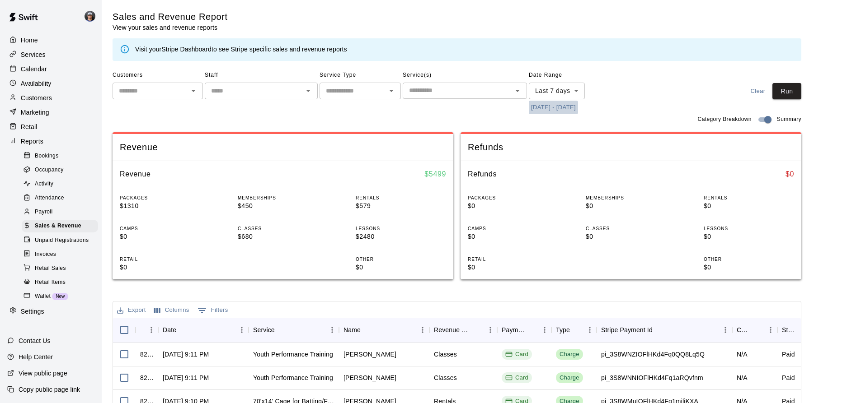
click at [577, 104] on button "[DATE] - [DATE]" at bounding box center [553, 108] width 49 height 14
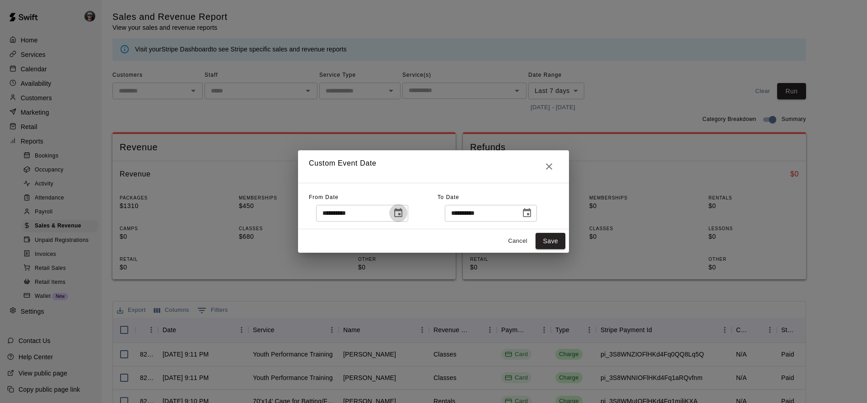
click at [402, 215] on icon "Choose date, selected date is Sep 10, 2025" at bounding box center [398, 212] width 8 height 9
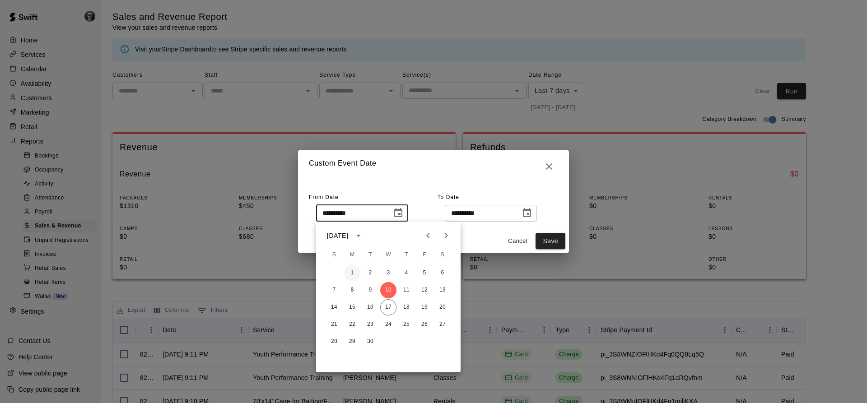
click at [350, 273] on button "1" at bounding box center [352, 273] width 16 height 16
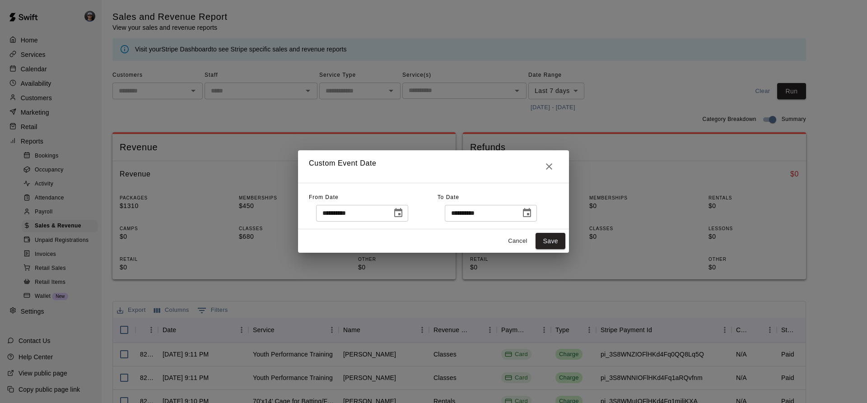
type input "**********"
click at [550, 239] on button "Save" at bounding box center [551, 241] width 30 height 17
type input "******"
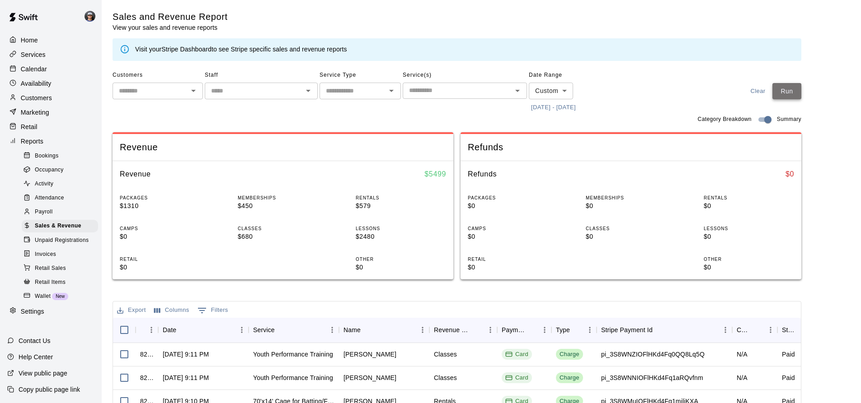
click at [795, 95] on button "Run" at bounding box center [786, 91] width 29 height 17
click at [63, 76] on div "Calendar" at bounding box center [50, 69] width 87 height 14
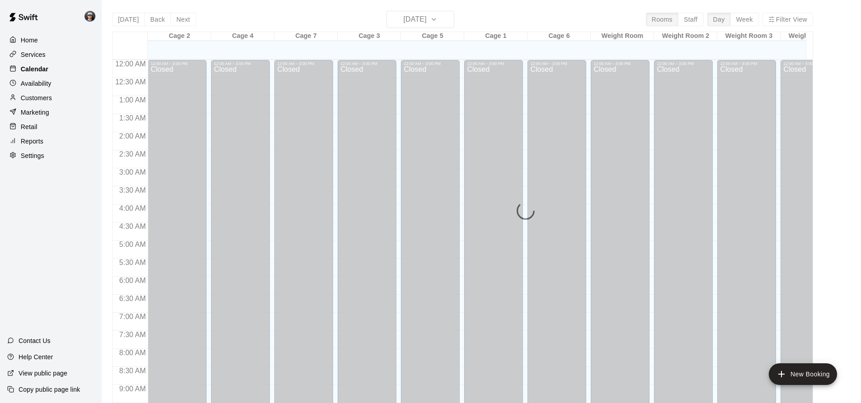
scroll to position [487, 0]
